Goal: Transaction & Acquisition: Purchase product/service

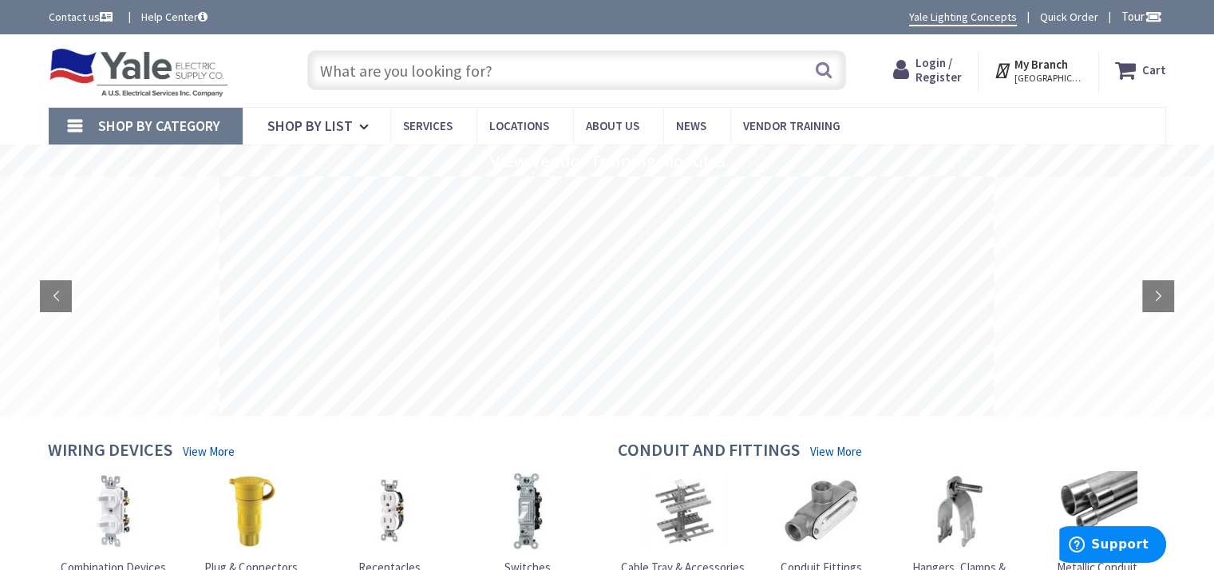
click at [319, 69] on input "text" at bounding box center [576, 70] width 539 height 40
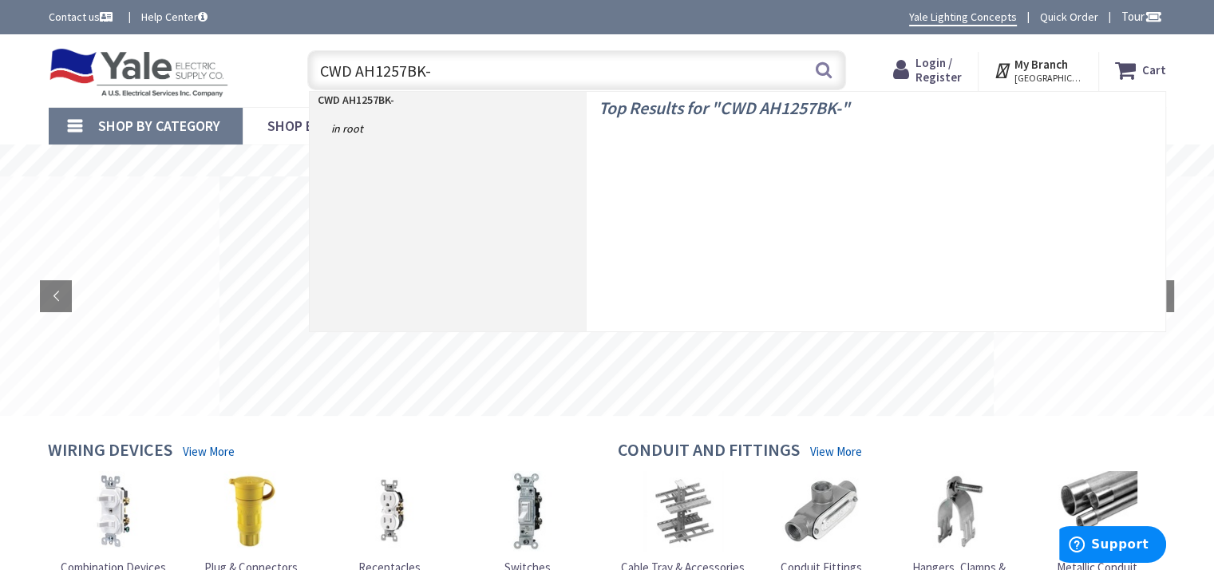
type input "CWD AH1257BK-F"
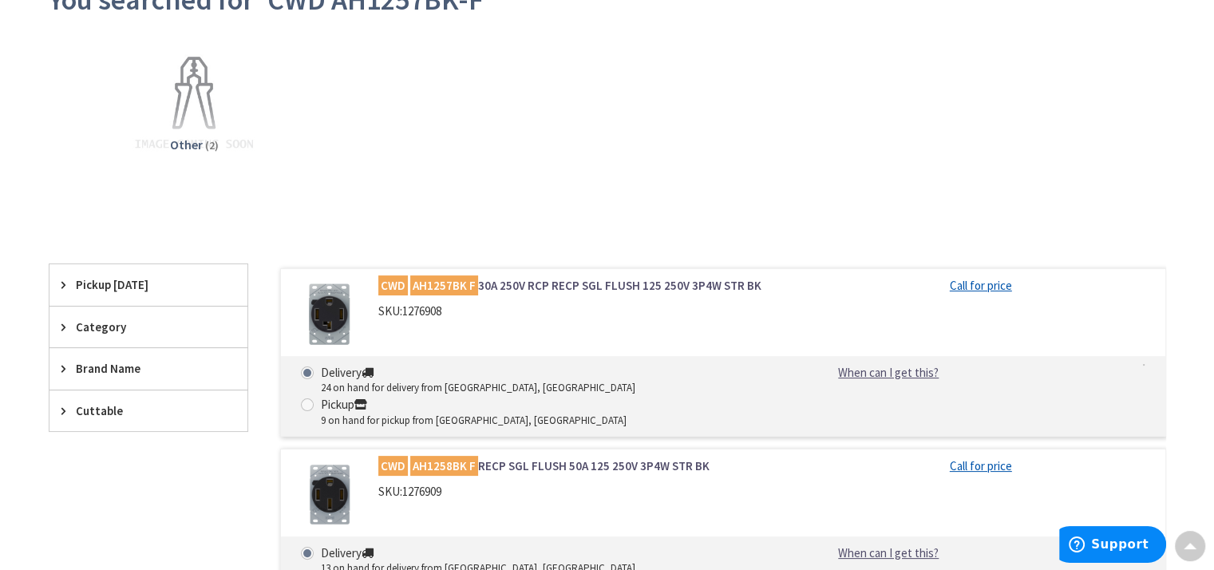
scroll to position [239, 0]
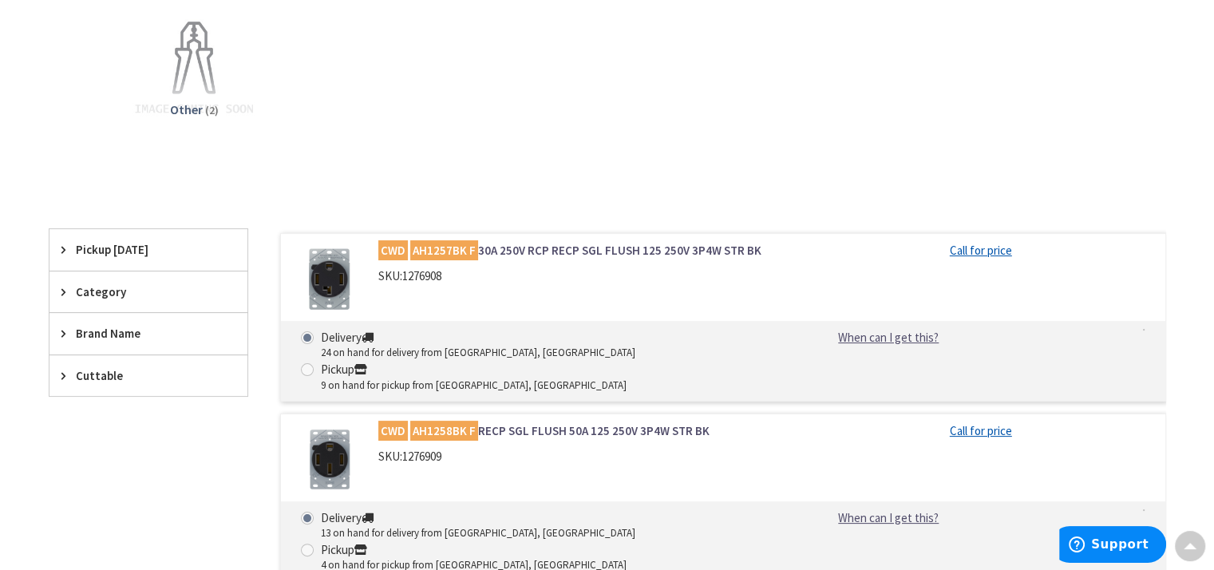
click at [558, 248] on link "CWD AH1257BK F 30A 250V RCP RECP SGL FLUSH 125 250V 3P4W STR BK" at bounding box center [581, 250] width 406 height 17
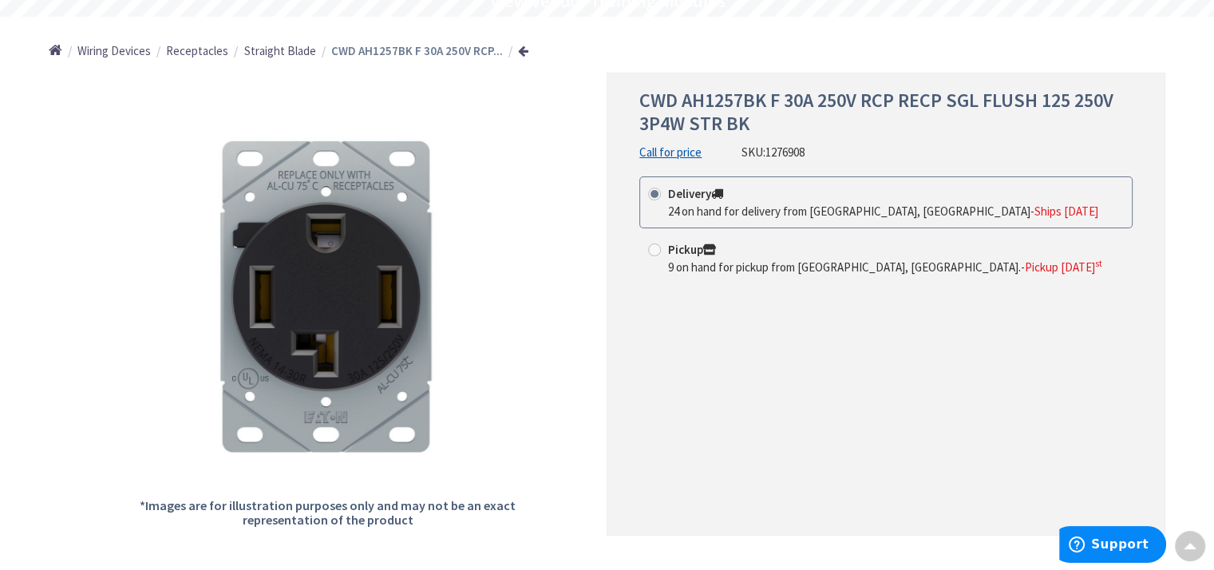
scroll to position [160, 0]
